Goal: Navigation & Orientation: Find specific page/section

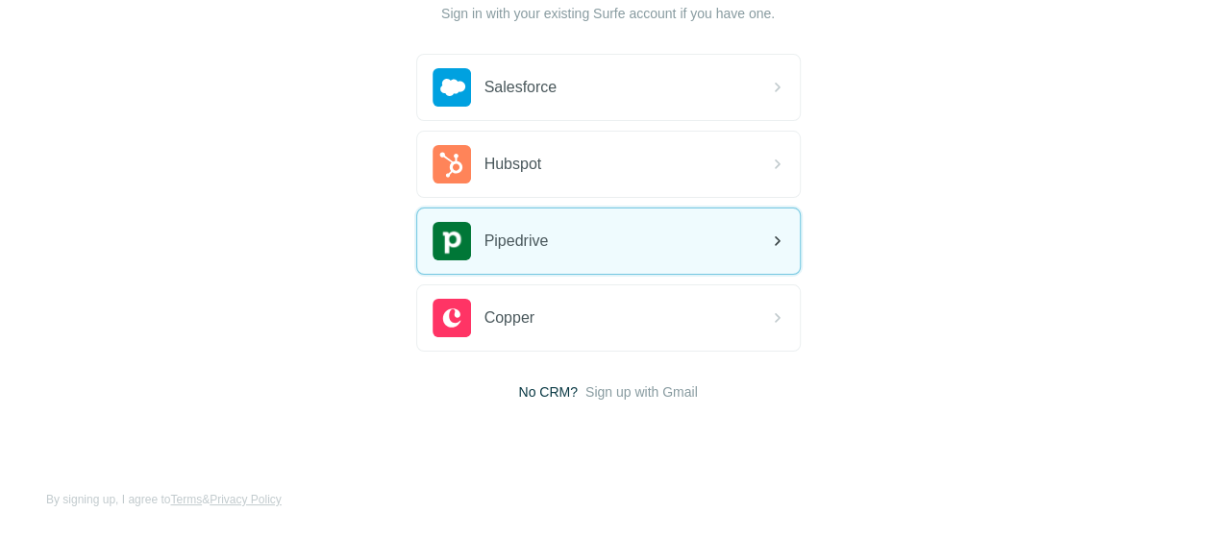
click at [453, 222] on div "Pipedrive" at bounding box center [608, 241] width 383 height 65
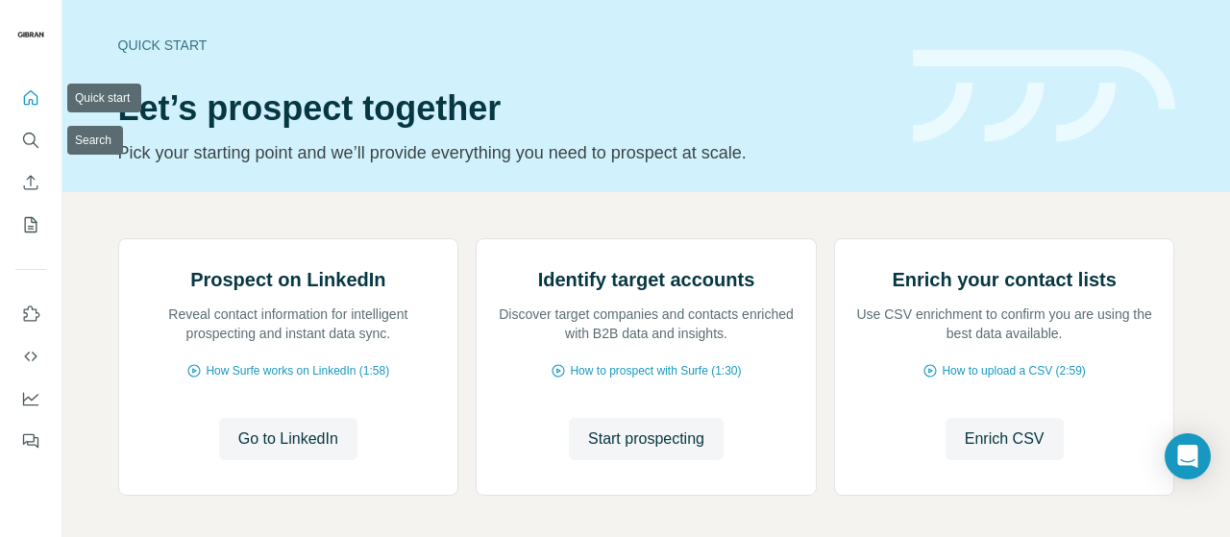
click at [32, 109] on button "Quick start" at bounding box center [30, 98] width 31 height 35
click at [27, 131] on icon "Search" at bounding box center [30, 140] width 19 height 19
click at [29, 134] on icon "Search" at bounding box center [30, 140] width 19 height 19
